Goal: Transaction & Acquisition: Book appointment/travel/reservation

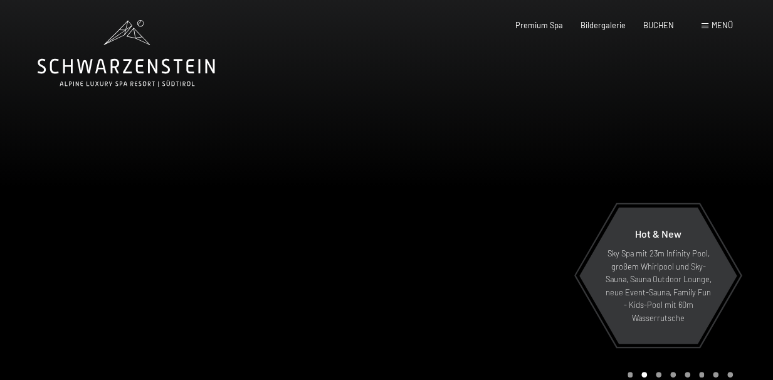
click at [649, 20] on div "Buchen Anfragen Premium Spa Bildergalerie BUCHEN Menü DE IT EN Gutschein Bilder…" at bounding box center [605, 25] width 253 height 11
click at [654, 29] on div "BUCHEN" at bounding box center [658, 25] width 31 height 11
click at [654, 29] on div "Premium Spa Bildergalerie BUCHEN" at bounding box center [585, 25] width 212 height 11
click at [654, 22] on span "BUCHEN" at bounding box center [658, 23] width 31 height 10
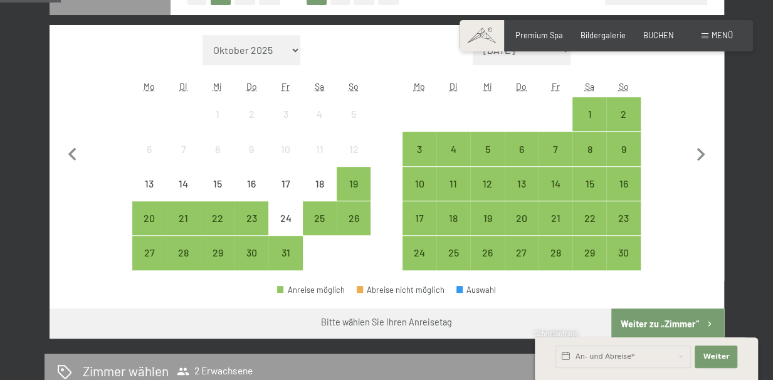
scroll to position [344, 0]
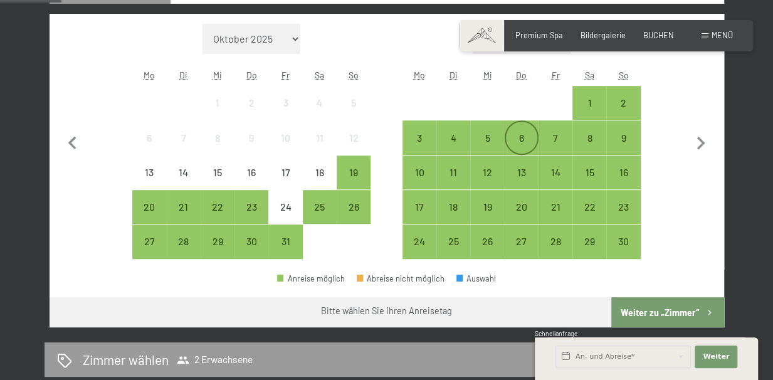
click at [525, 133] on div "6" at bounding box center [521, 148] width 31 height 31
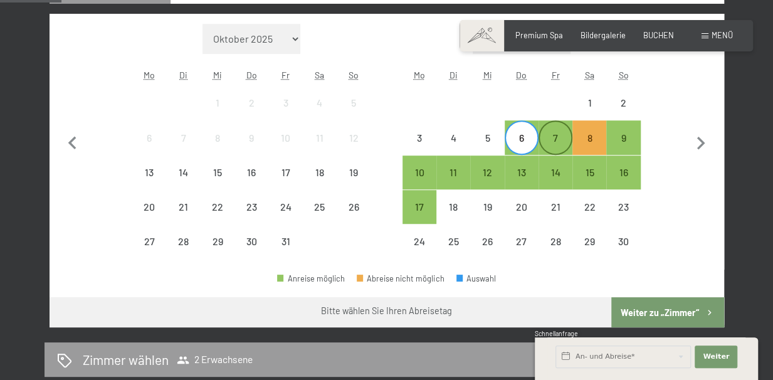
click at [556, 137] on div "7" at bounding box center [554, 148] width 31 height 31
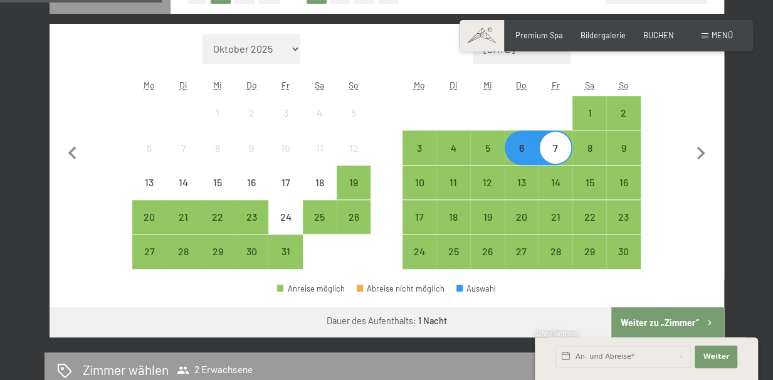
scroll to position [333, 0]
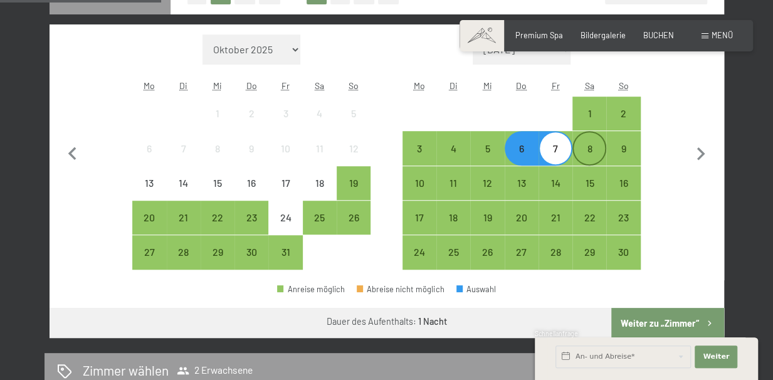
click at [593, 137] on div "8" at bounding box center [588, 147] width 31 height 31
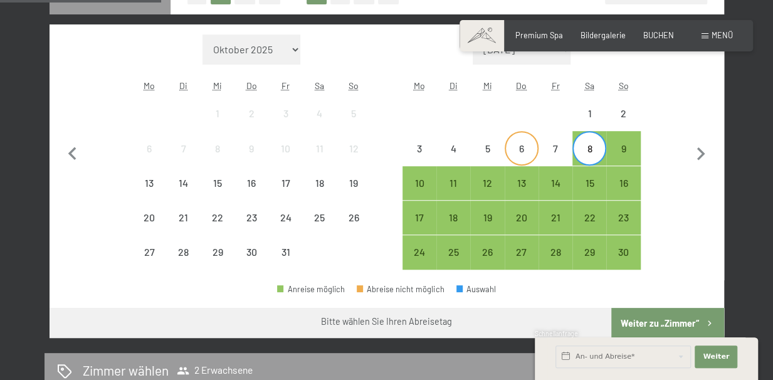
click at [528, 143] on div "6" at bounding box center [521, 158] width 31 height 31
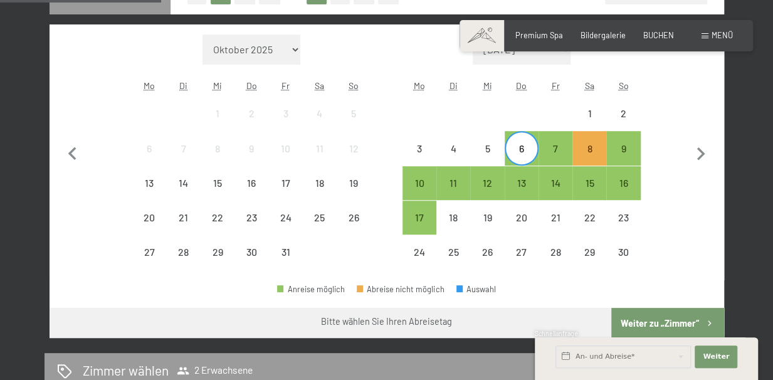
click at [528, 143] on div "6" at bounding box center [521, 158] width 31 height 31
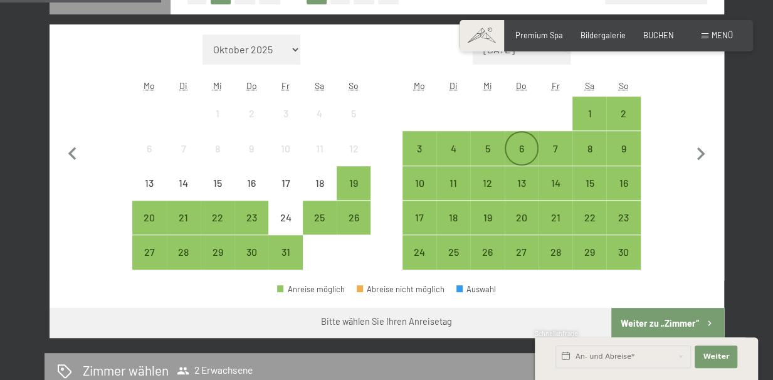
click at [518, 147] on div "6" at bounding box center [521, 158] width 31 height 31
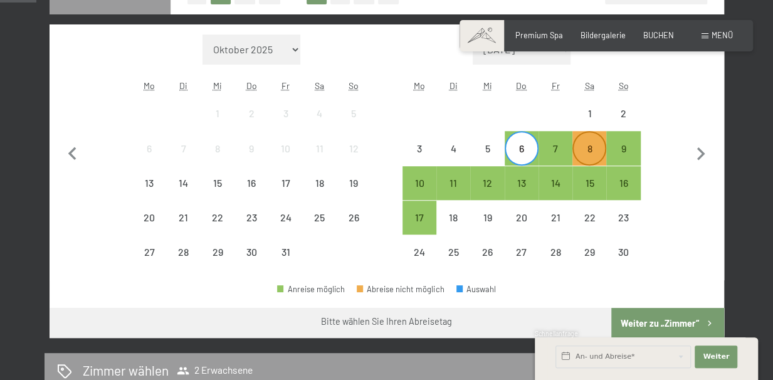
scroll to position [0, 0]
